Goal: Navigation & Orientation: Find specific page/section

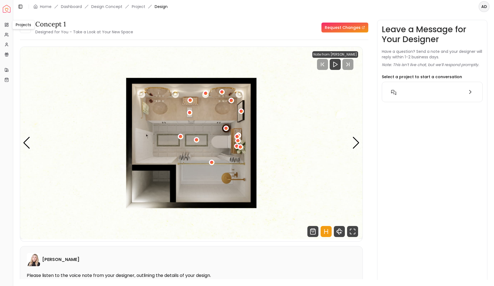
click at [18, 25] on div "Projects Projects" at bounding box center [23, 24] width 23 height 9
click at [5, 24] on icon at bounding box center [6, 25] width 4 height 4
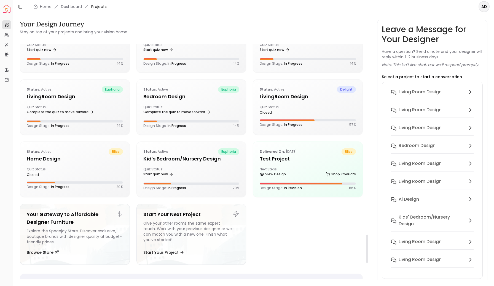
scroll to position [1588, 0]
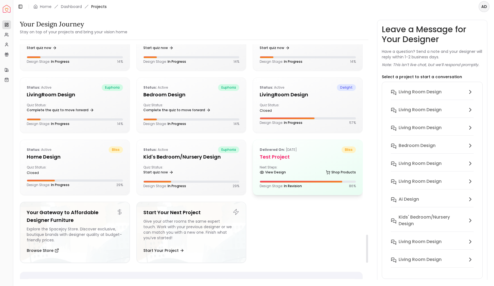
click at [294, 165] on div "Next Steps: View Design Shop Products" at bounding box center [307, 170] width 96 height 11
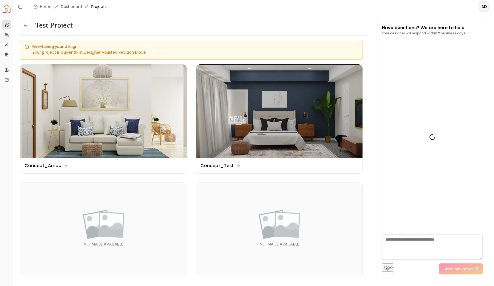
scroll to position [624, 0]
